Goal: Task Accomplishment & Management: Complete application form

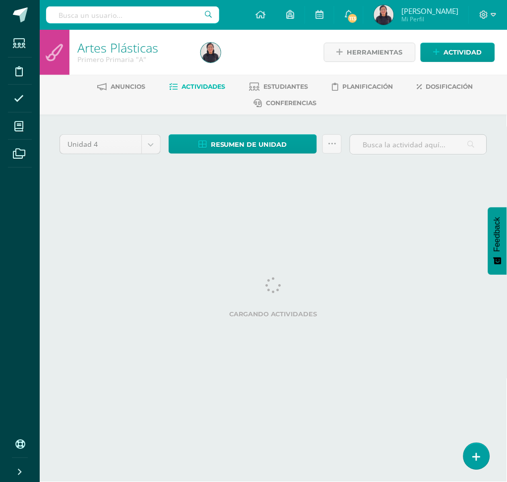
click at [218, 179] on div "Unidad 4 Unidad 1 Unidad 2 Unidad 3 Unidad 4 Resumen de unidad Descargar como H…" at bounding box center [274, 157] width 436 height 47
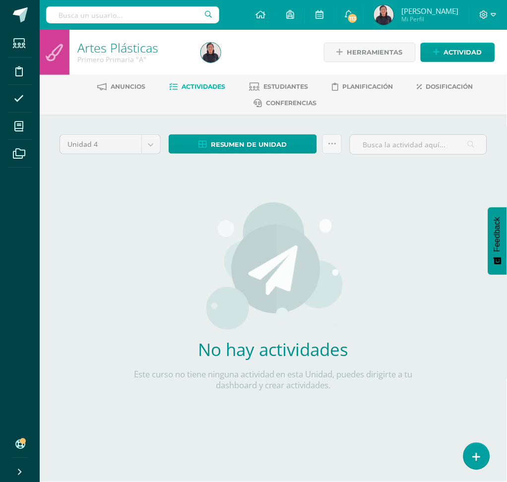
click at [259, 200] on div "No hay actividades Este curso no tiene ninguna actividad en esta Unidad, puedes…" at bounding box center [273, 303] width 293 height 242
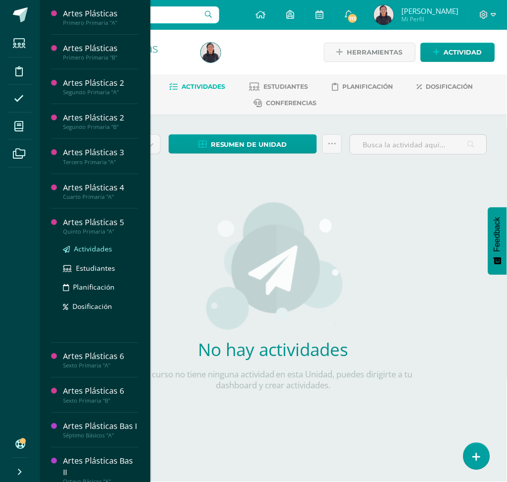
click at [71, 247] on link "Actividades" at bounding box center [100, 248] width 75 height 11
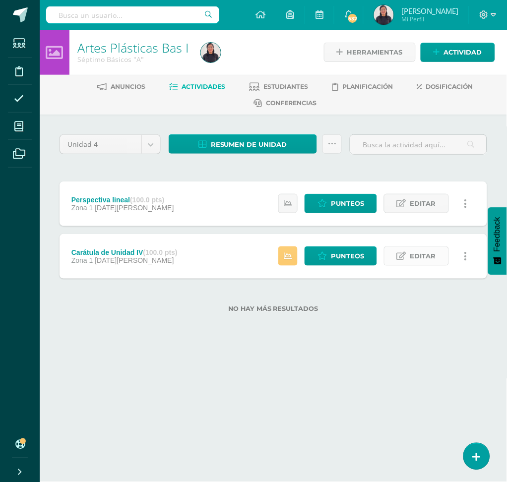
click at [416, 256] on span "Editar" at bounding box center [423, 256] width 26 height 18
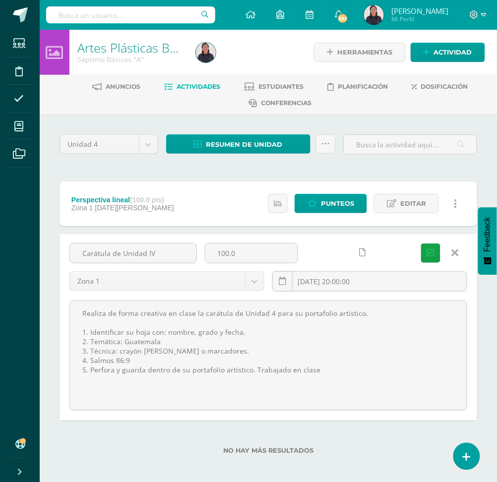
click at [459, 249] on link at bounding box center [455, 253] width 25 height 19
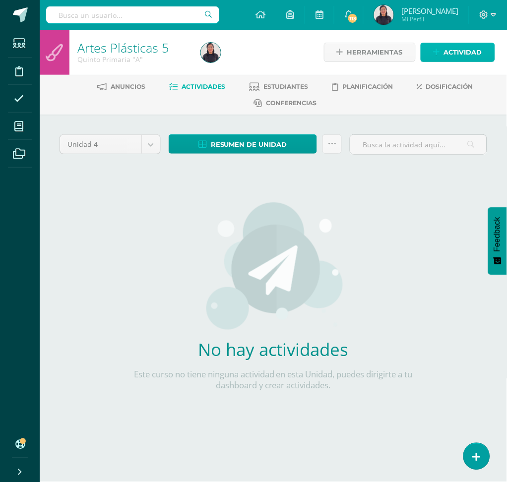
click at [460, 51] on span "Actividad" at bounding box center [463, 52] width 38 height 18
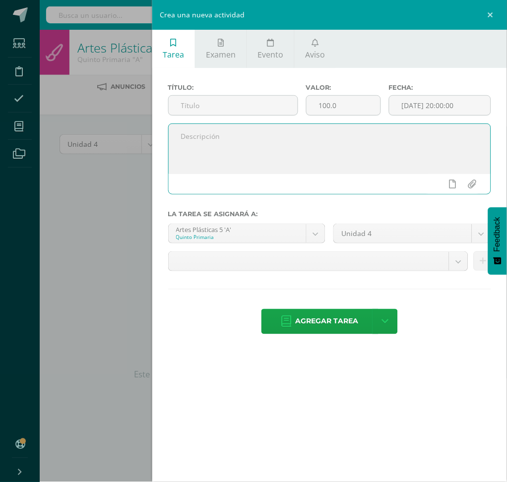
click at [278, 155] on textarea at bounding box center [330, 149] width 322 height 50
paste textarea "Realiza de forma creativa en clase la carátula de Unidad 4 para su portafolio a…"
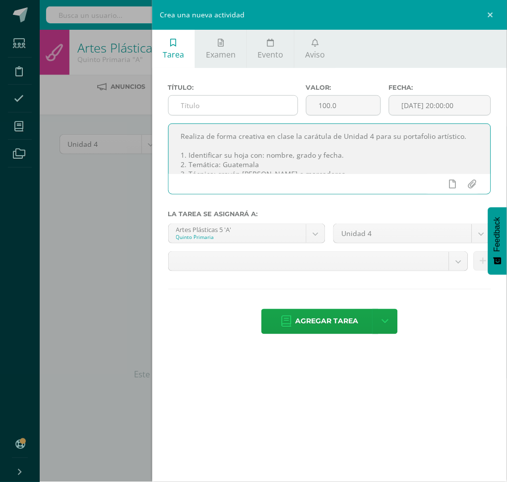
type textarea "Realiza de forma creativa en clase la carátula de Unidad 4 para su portafolio a…"
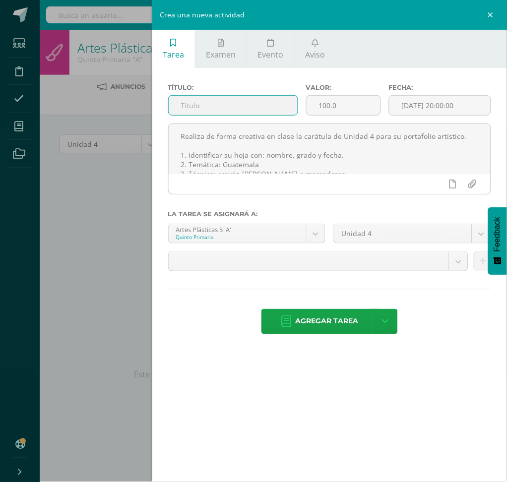
click at [221, 106] on input "text" at bounding box center [233, 105] width 129 height 19
type input "Carátula de unidad 4"
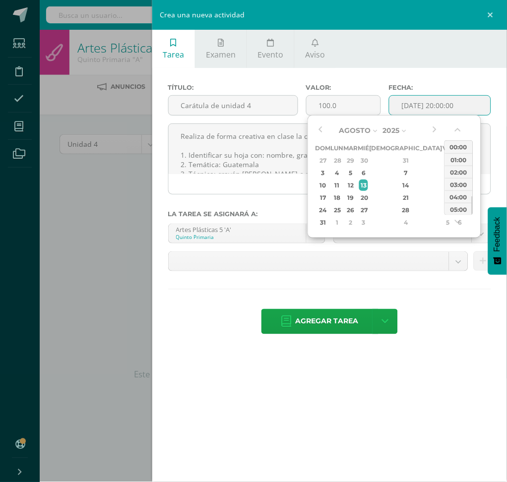
click at [420, 111] on input "[DATE] 20:00:00" at bounding box center [440, 105] width 101 height 19
click at [368, 173] on div "6" at bounding box center [363, 172] width 9 height 11
type input "2025-08-06 20:00"
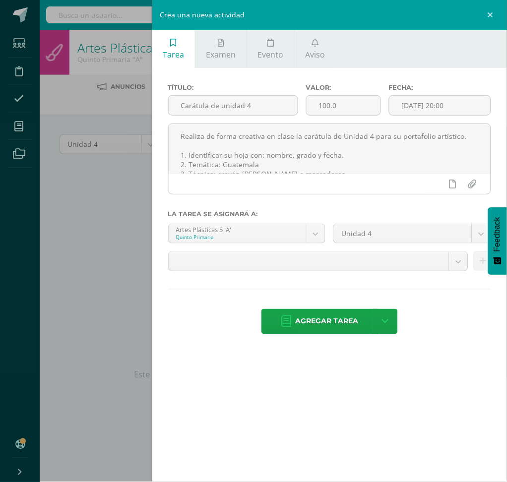
click at [433, 76] on div "Título: Carátula de unidad 4 Valor: 100.0 Fecha: 2025-08-06 20:00 Realiza de fo…" at bounding box center [329, 210] width 355 height 284
click at [114, 218] on div "Crea una nueva actividad Tarea Examen Evento Aviso Título: Carátula de unidad 4…" at bounding box center [253, 241] width 507 height 482
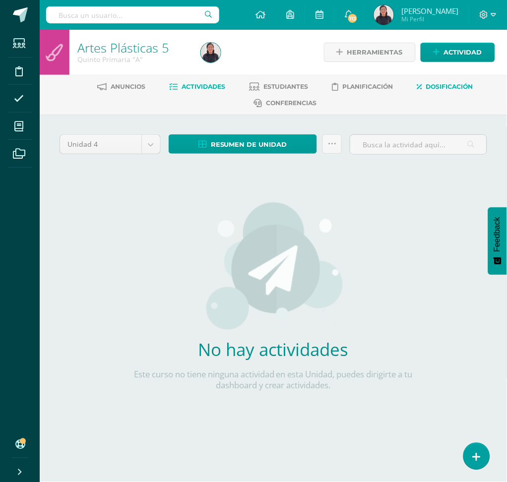
click at [442, 86] on span "Dosificación" at bounding box center [449, 86] width 47 height 7
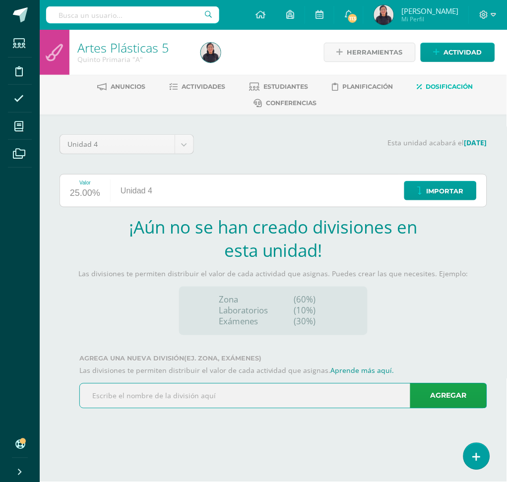
click at [105, 399] on input "text" at bounding box center [283, 396] width 407 height 24
type input "X"
type input "Zona 1"
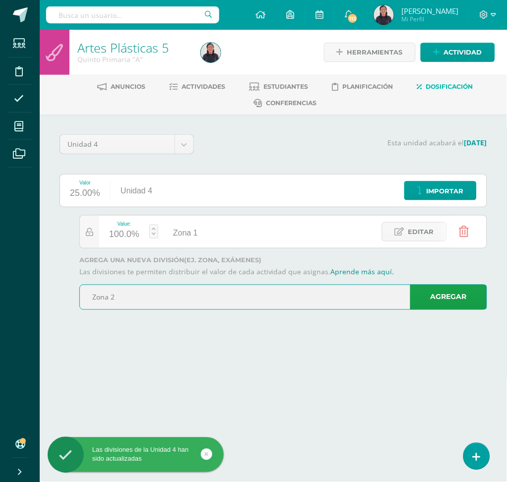
type input "Zona 2"
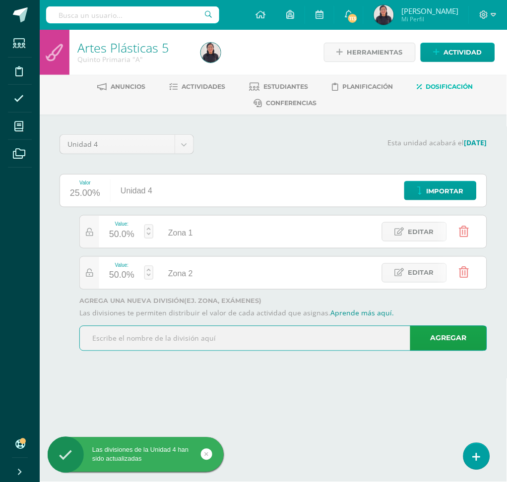
type input "P"
type input "Examen / proyecto"
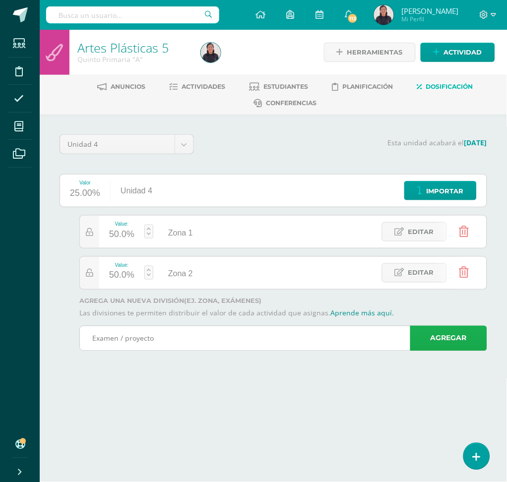
click at [447, 343] on link "Agregar" at bounding box center [448, 338] width 77 height 25
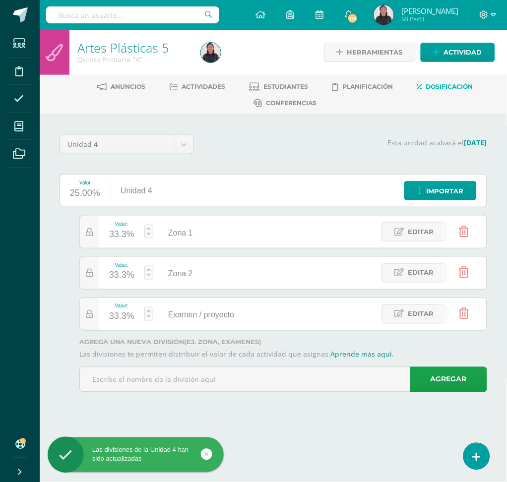
click at [124, 317] on div "33.3%" at bounding box center [121, 317] width 25 height 16
type input "20"
click at [265, 417] on div "Unidad 4 Unidad 1 Unidad 2 Unidad 3 Unidad 4 Esta unidad acabará el 16/10/2025 …" at bounding box center [274, 268] width 468 height 306
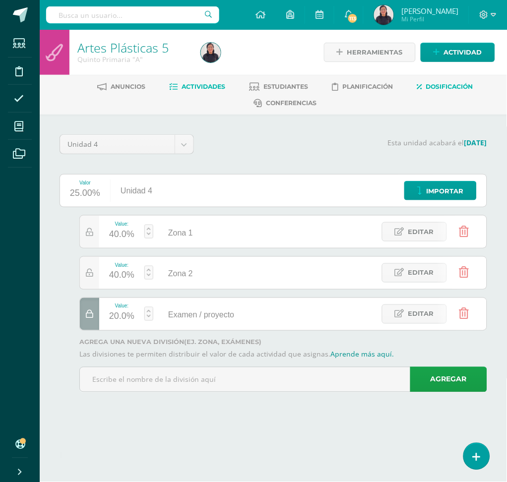
click at [205, 81] on link "Actividades" at bounding box center [197, 87] width 56 height 16
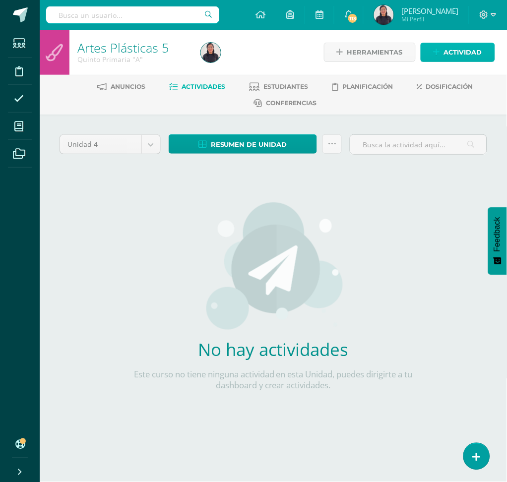
click at [456, 51] on span "Actividad" at bounding box center [463, 52] width 38 height 18
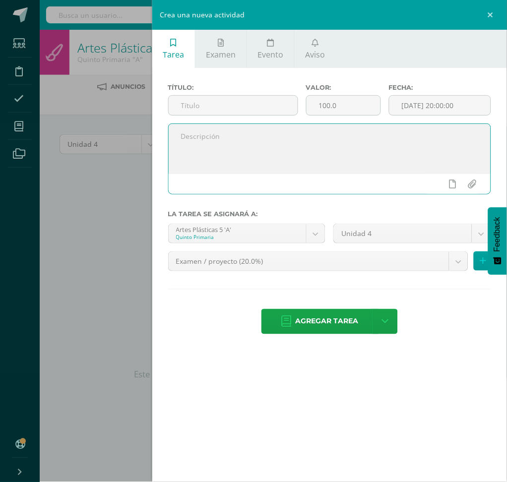
click at [233, 156] on textarea at bounding box center [330, 149] width 322 height 50
paste textarea "Realiza de forma creativa en clase la carátula de Unidad 4 para su portafolio a…"
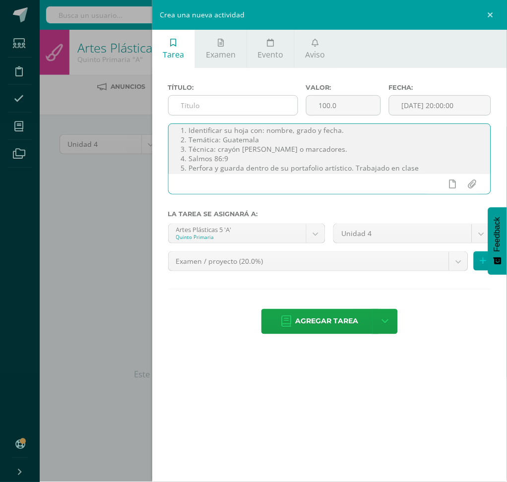
type textarea "Realiza de forma creativa en clase la carátula de Unidad 4 para su portafolio a…"
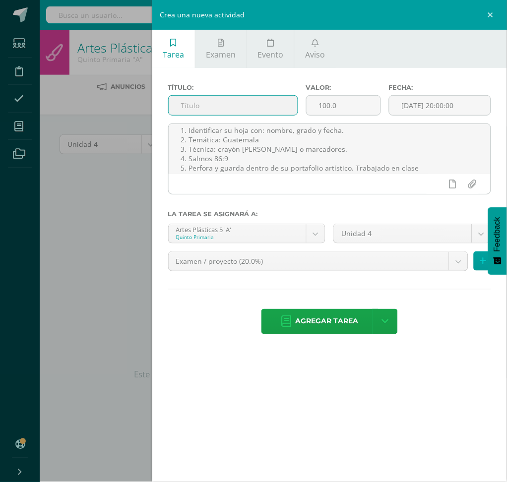
click at [186, 105] on input "text" at bounding box center [233, 105] width 129 height 19
type input "carátula unidad 4"
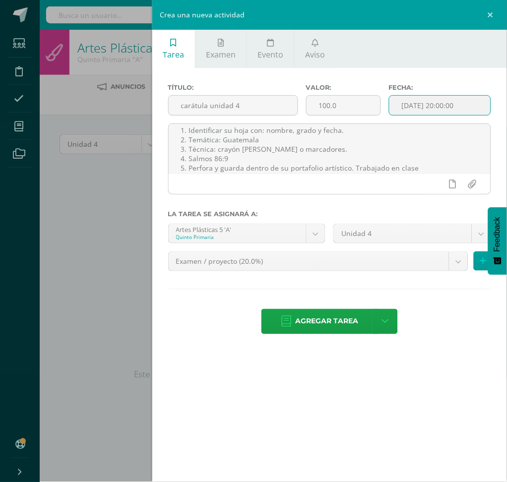
click at [431, 100] on input "[DATE] 20:00:00" at bounding box center [440, 105] width 101 height 19
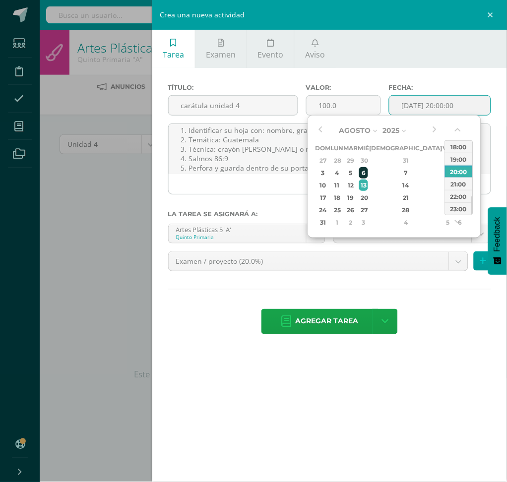
click at [368, 169] on div "6" at bounding box center [363, 172] width 9 height 11
type input "2025-08-06 20:00"
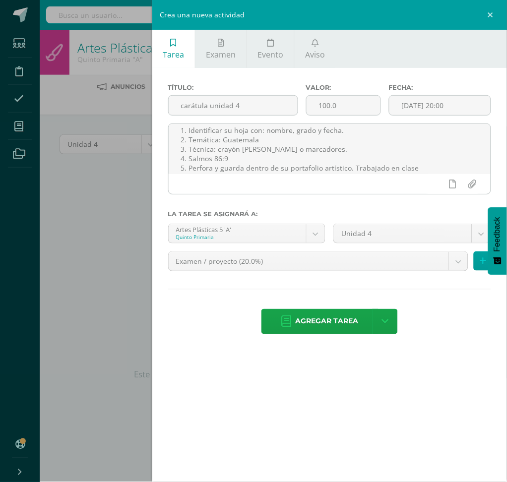
click at [456, 86] on label "Fecha:" at bounding box center [440, 87] width 102 height 7
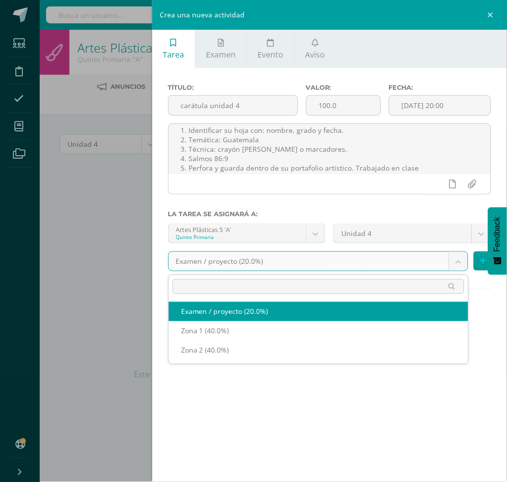
click at [460, 259] on body "Estudiantes Disciplina Asistencia Mis cursos Archivos Soporte Ayuda Reportar un…" at bounding box center [253, 221] width 507 height 443
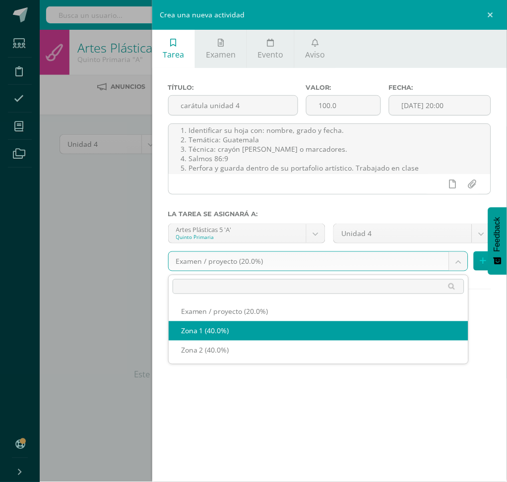
select select "31177"
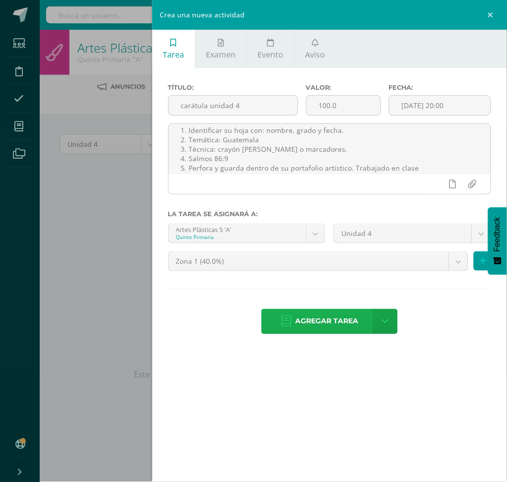
click at [324, 322] on span "Agregar tarea" at bounding box center [327, 322] width 63 height 24
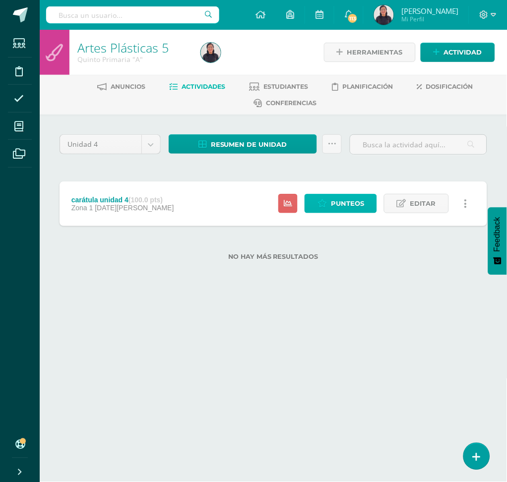
click at [343, 203] on span "Punteos" at bounding box center [347, 204] width 33 height 18
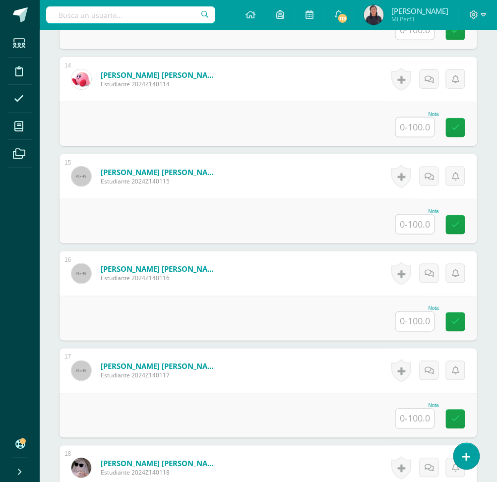
scroll to position [1600, 0]
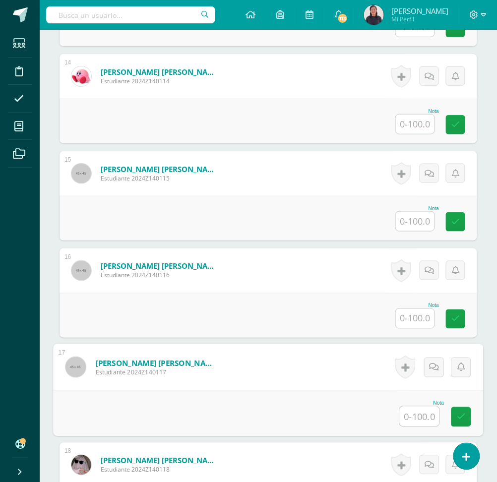
click at [422, 420] on input "text" at bounding box center [420, 417] width 40 height 20
type input "96"
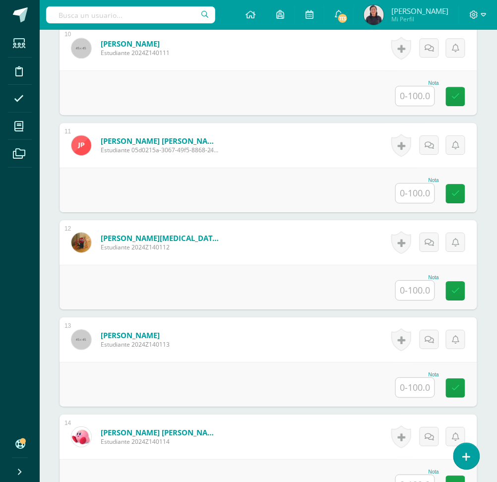
scroll to position [1266, 0]
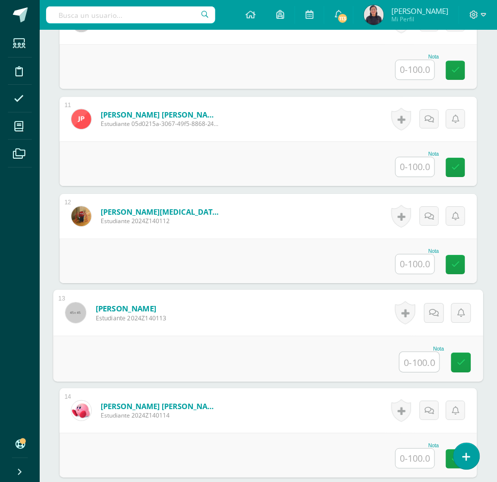
click at [412, 366] on input "text" at bounding box center [420, 362] width 40 height 20
type input "92"
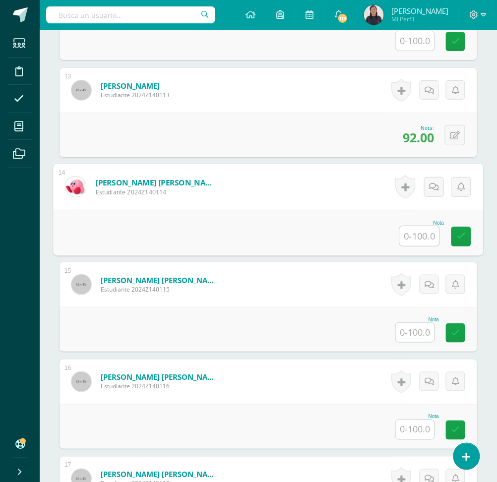
scroll to position [1490, 0]
